Goal: Find specific page/section: Find specific page/section

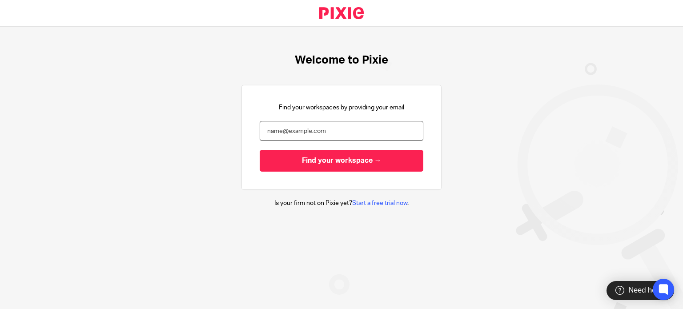
click at [310, 129] on input "email" at bounding box center [342, 131] width 164 height 20
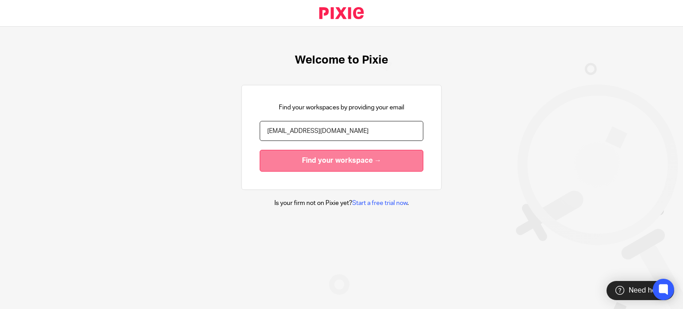
type input "lindiwe@itshe.co.za"
click at [339, 157] on input "Find your workspace →" at bounding box center [342, 161] width 164 height 22
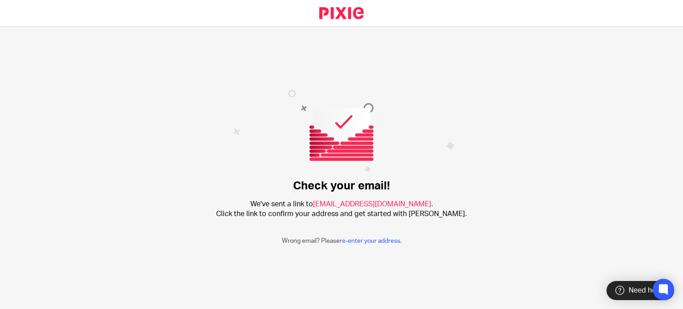
click at [481, 55] on div "Check your email! We've sent a link to lindiwe@itshe.co.za . Click the link to …" at bounding box center [341, 168] width 683 height 282
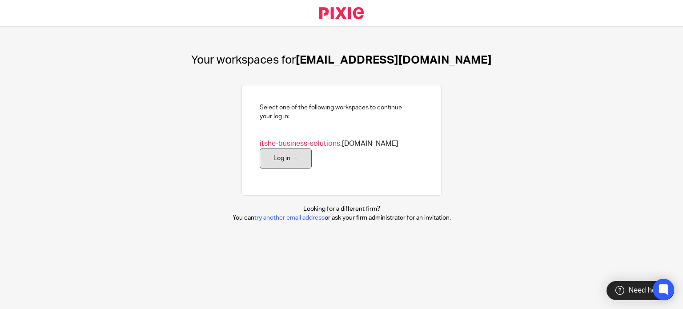
click at [301, 157] on link "Log in →" at bounding box center [286, 159] width 52 height 20
click at [284, 161] on link "Log in →" at bounding box center [286, 159] width 52 height 20
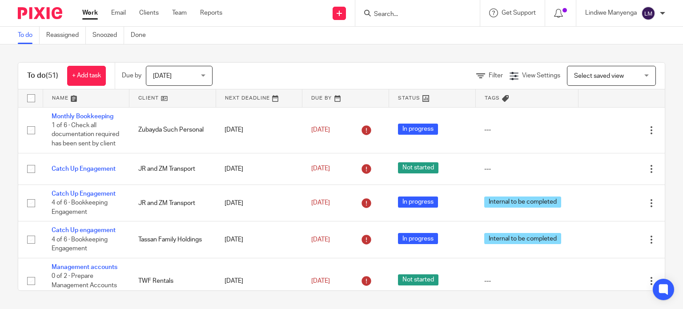
drag, startPoint x: 410, startPoint y: 8, endPoint x: 414, endPoint y: 8, distance: 4.5
click at [411, 8] on form at bounding box center [420, 13] width 95 height 11
click at [409, 16] on input "Search" at bounding box center [413, 15] width 80 height 8
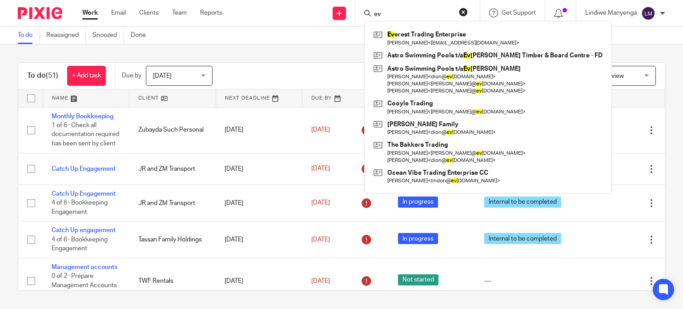
type input "e"
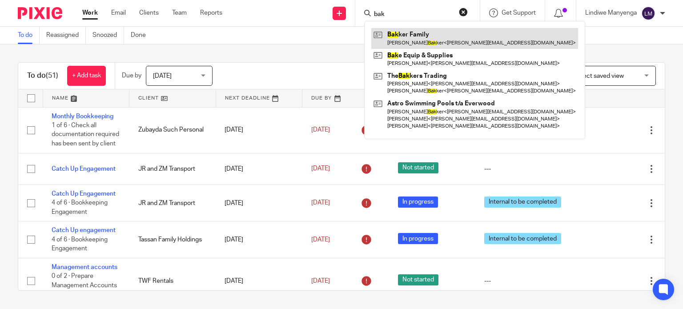
type input "bak"
click at [451, 44] on link at bounding box center [474, 38] width 207 height 20
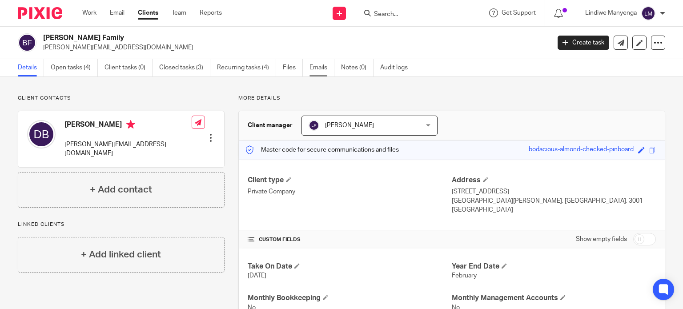
click at [318, 71] on link "Emails" at bounding box center [322, 67] width 25 height 17
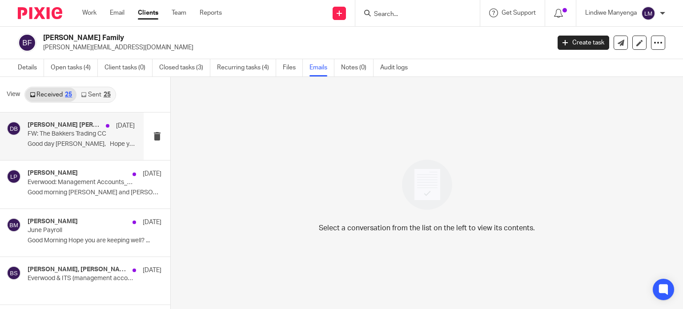
click at [68, 138] on div "[PERSON_NAME] [PERSON_NAME] ([PERSON_NAME]), [PERSON_NAME] SN, [PERSON_NAME], […" at bounding box center [81, 136] width 107 height 30
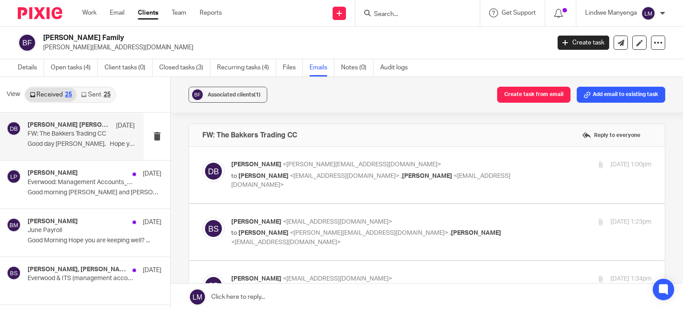
click at [324, 161] on p "Dion Bakker <dion@everwoodtimbers.co.za>" at bounding box center [371, 164] width 280 height 9
checkbox input "true"
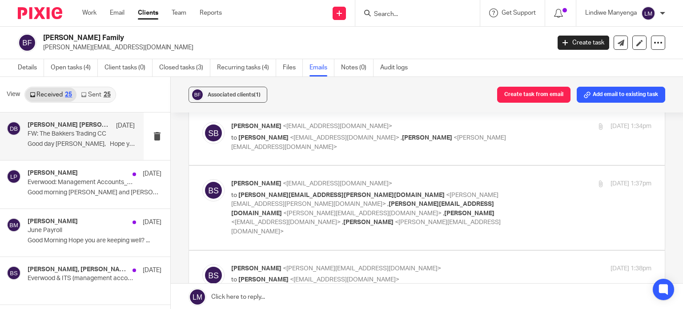
scroll to position [578, 0]
click at [51, 175] on h4 "[PERSON_NAME]" at bounding box center [53, 173] width 50 height 8
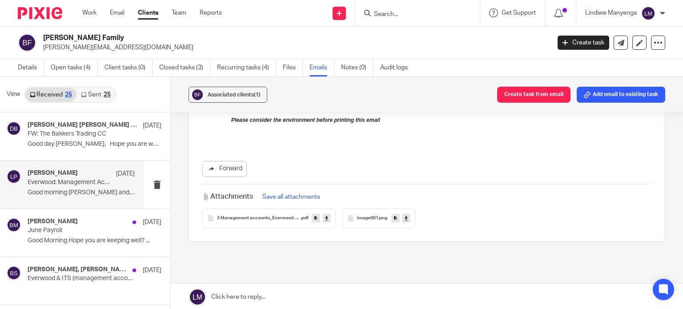
scroll to position [400, 0]
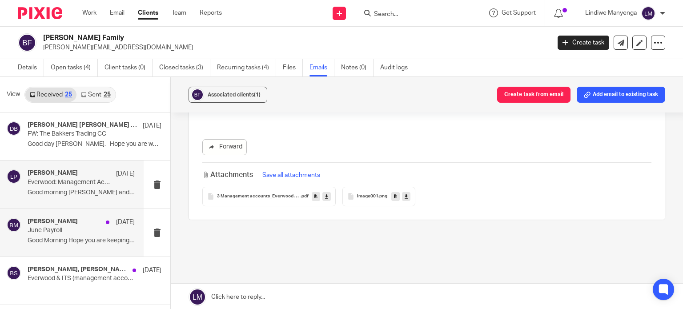
click at [41, 238] on p "Good Morning Hope you are keeping well? ..." at bounding box center [81, 241] width 107 height 8
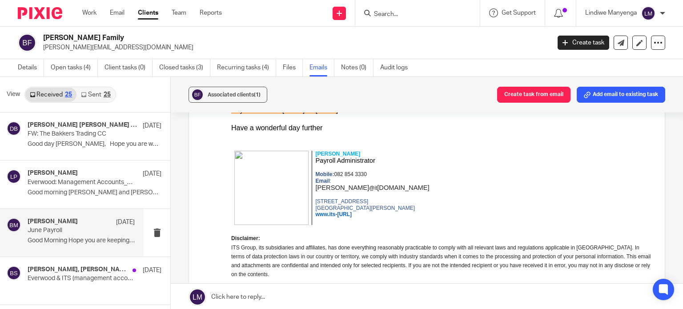
scroll to position [0, 0]
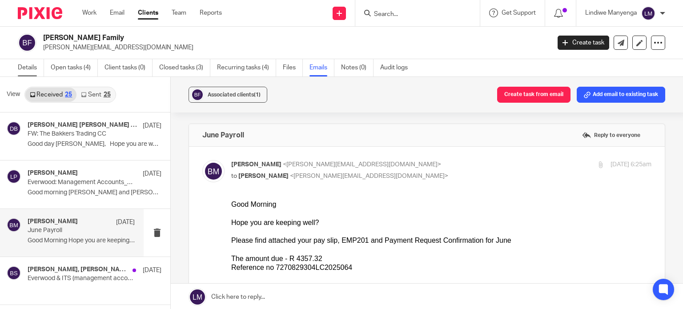
click at [39, 71] on link "Details" at bounding box center [31, 67] width 26 height 17
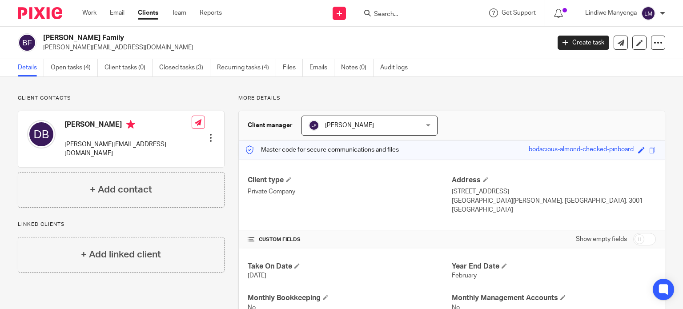
click at [399, 11] on input "Search" at bounding box center [413, 15] width 80 height 8
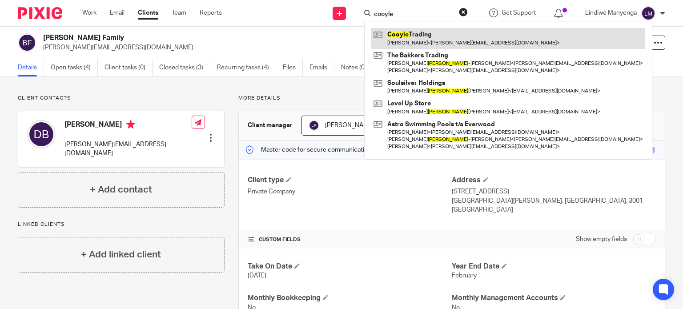
type input "cooyle"
click at [430, 41] on link at bounding box center [508, 38] width 274 height 20
